Goal: Task Accomplishment & Management: Manage account settings

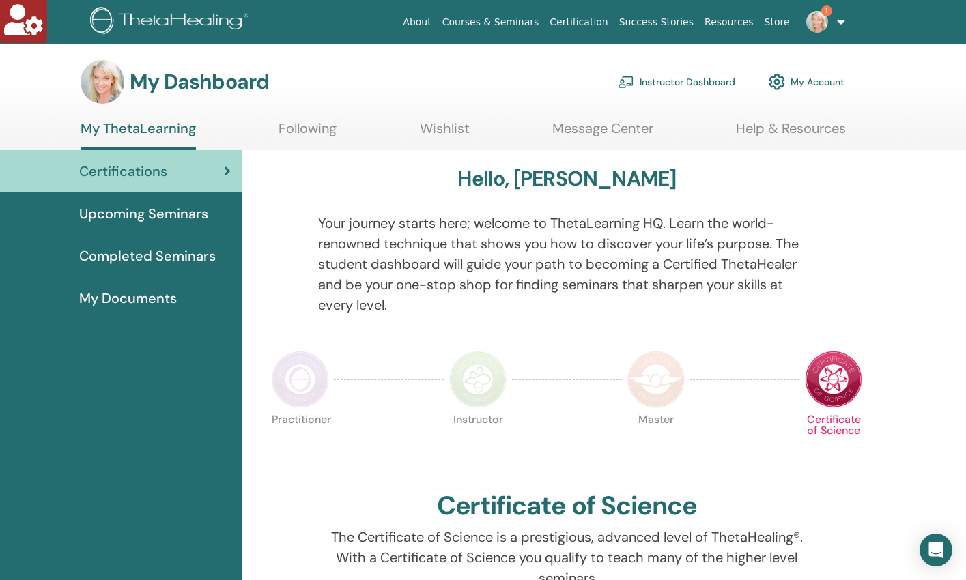
click at [693, 78] on link "Instructor Dashboard" at bounding box center [676, 82] width 117 height 30
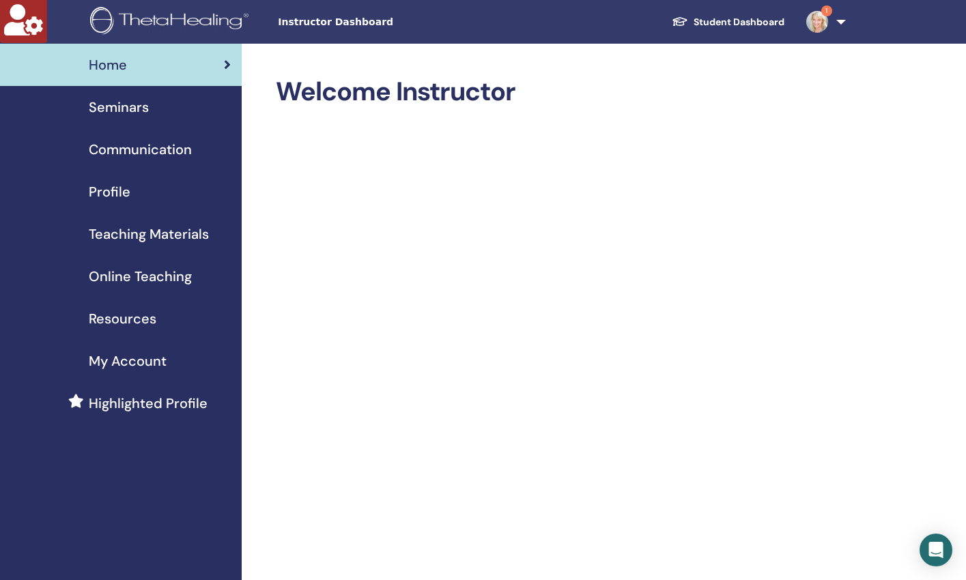
click at [117, 110] on span "Seminars" at bounding box center [119, 107] width 60 height 20
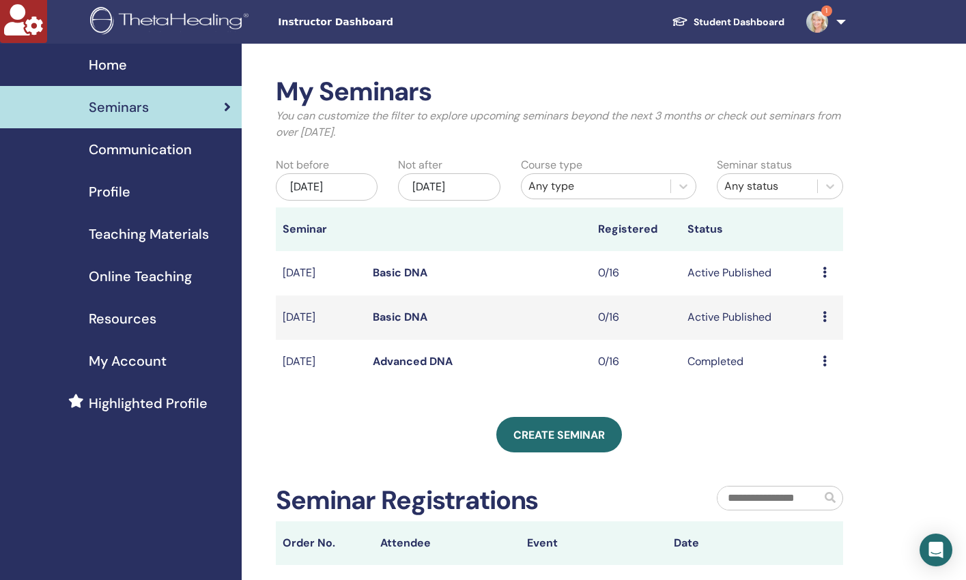
click at [824, 315] on icon at bounding box center [824, 316] width 4 height 11
click at [818, 389] on p "Cancel" at bounding box center [820, 387] width 52 height 16
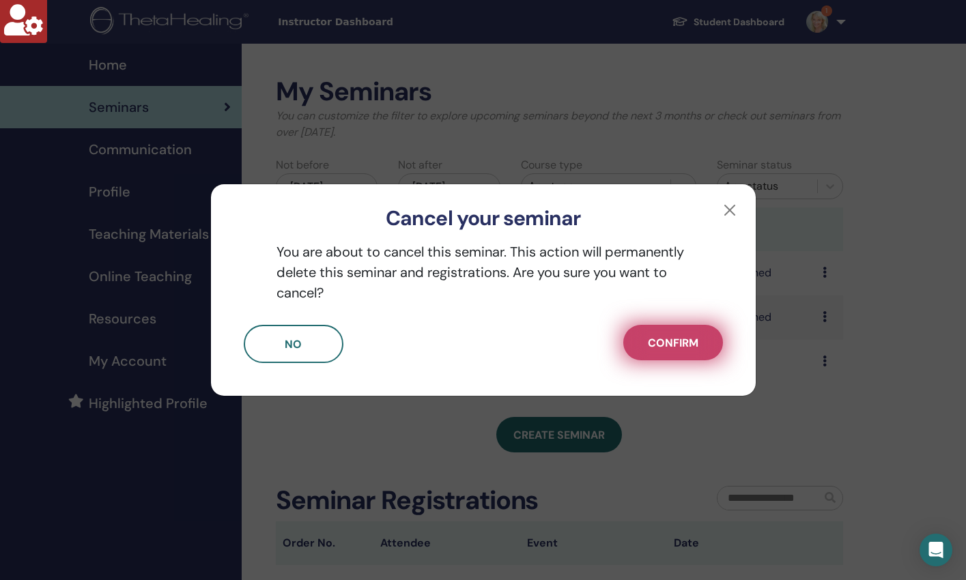
click at [687, 349] on span "Confirm" at bounding box center [673, 343] width 51 height 14
